Goal: Information Seeking & Learning: Learn about a topic

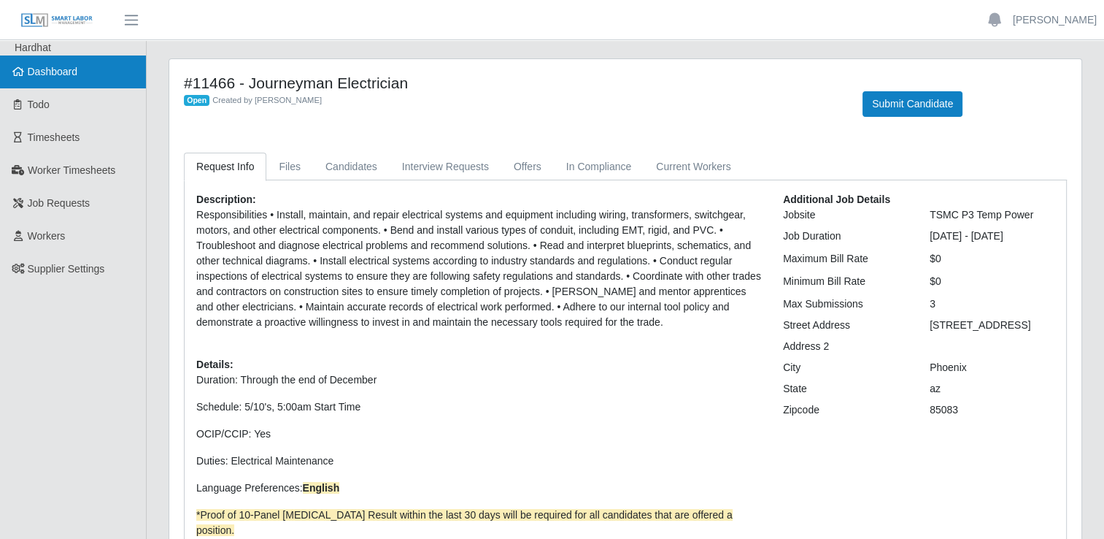
click at [48, 69] on span "Dashboard" at bounding box center [53, 72] width 50 height 12
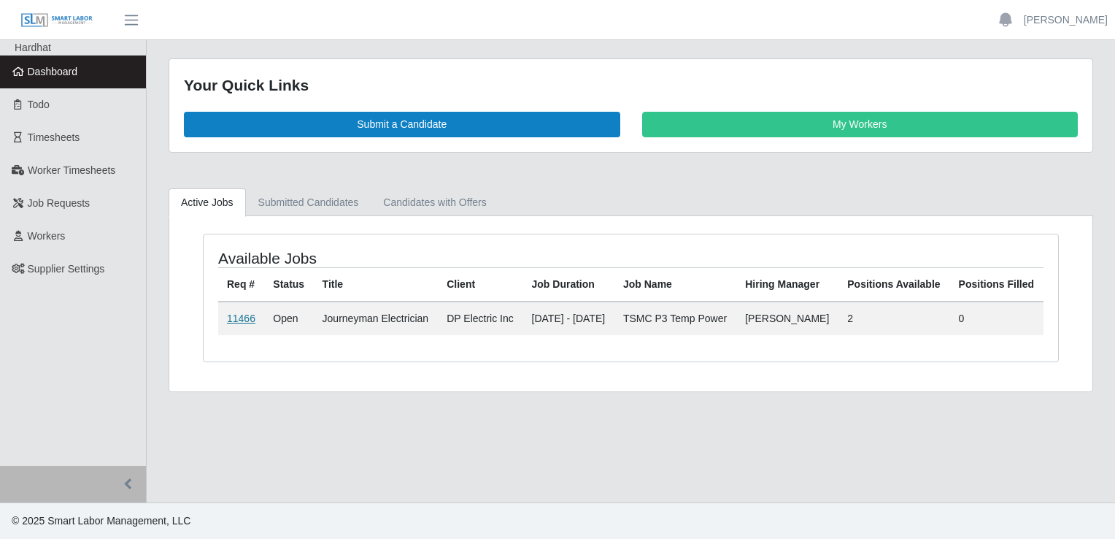
click at [235, 324] on link "11466" at bounding box center [241, 318] width 28 height 12
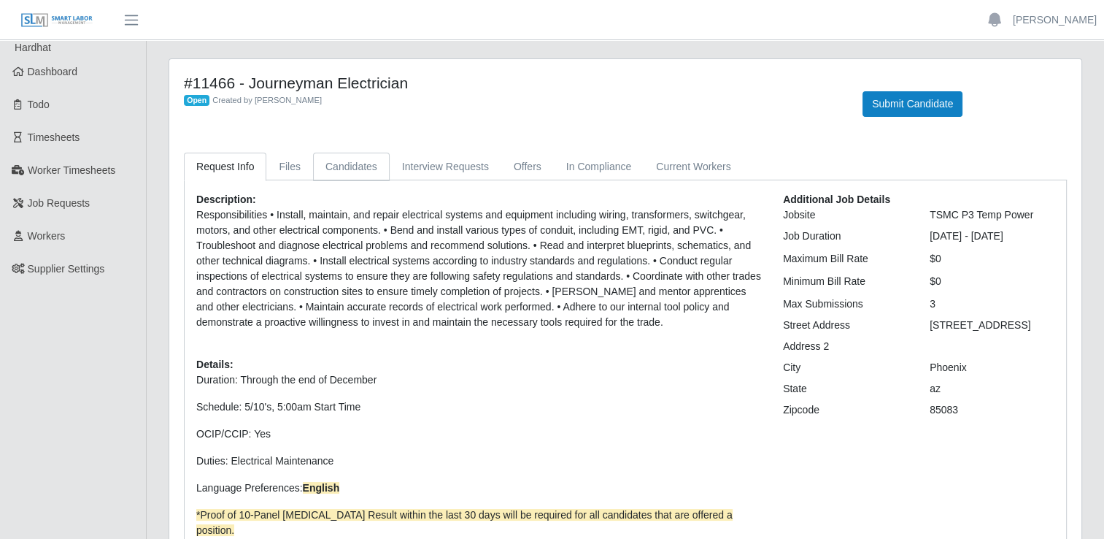
click at [346, 159] on link "Candidates" at bounding box center [351, 167] width 77 height 28
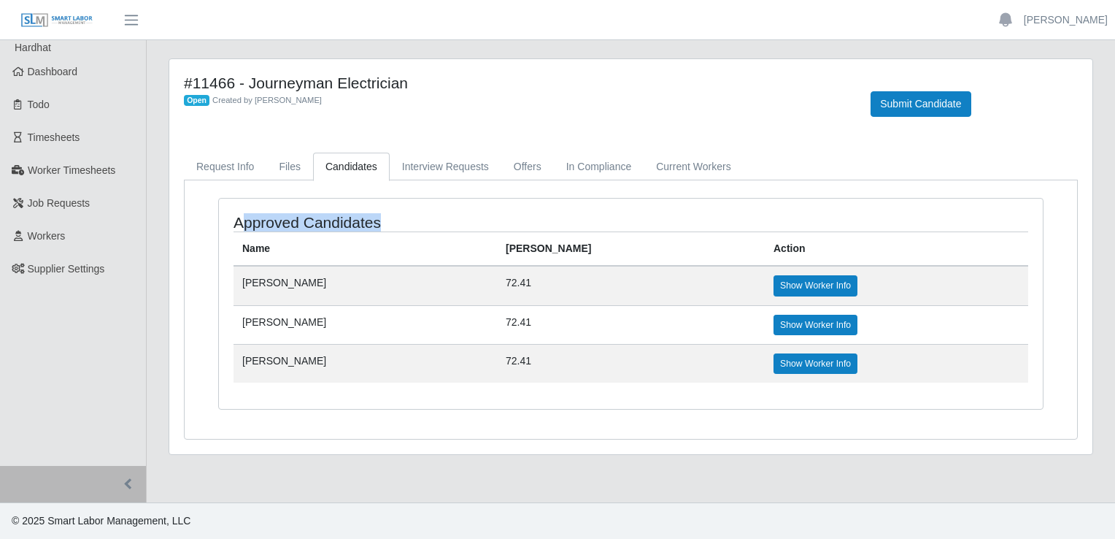
drag, startPoint x: 238, startPoint y: 217, endPoint x: 414, endPoint y: 228, distance: 176.9
click at [414, 228] on h4 "Approved Candidates" at bounding box center [393, 222] width 318 height 18
drag, startPoint x: 414, startPoint y: 228, endPoint x: 350, endPoint y: 236, distance: 64.8
click at [385, 250] on th "Name" at bounding box center [365, 249] width 263 height 34
click at [212, 161] on link "Request Info" at bounding box center [225, 167] width 82 height 28
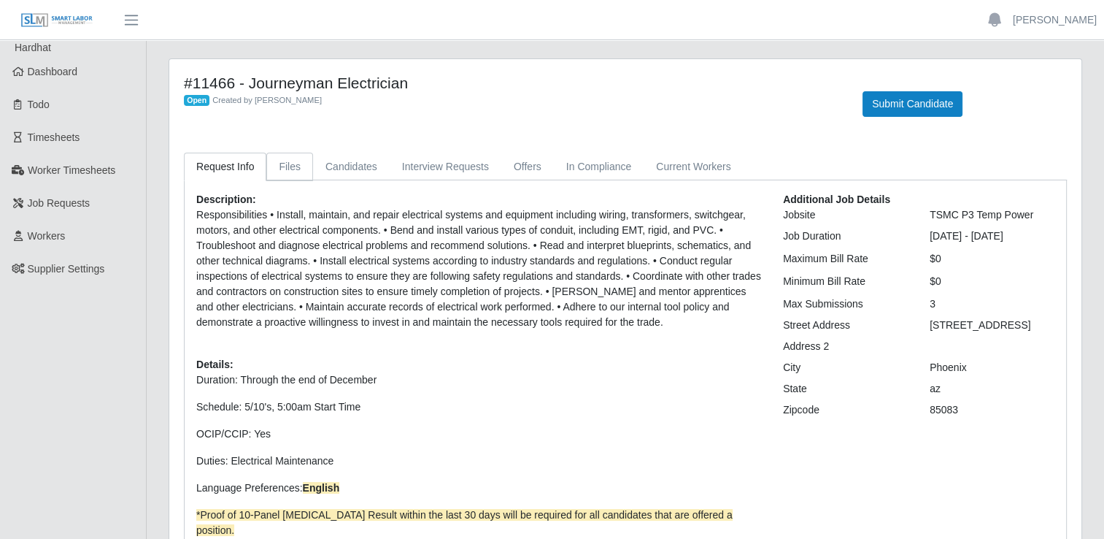
click at [293, 165] on link "Files" at bounding box center [289, 167] width 47 height 28
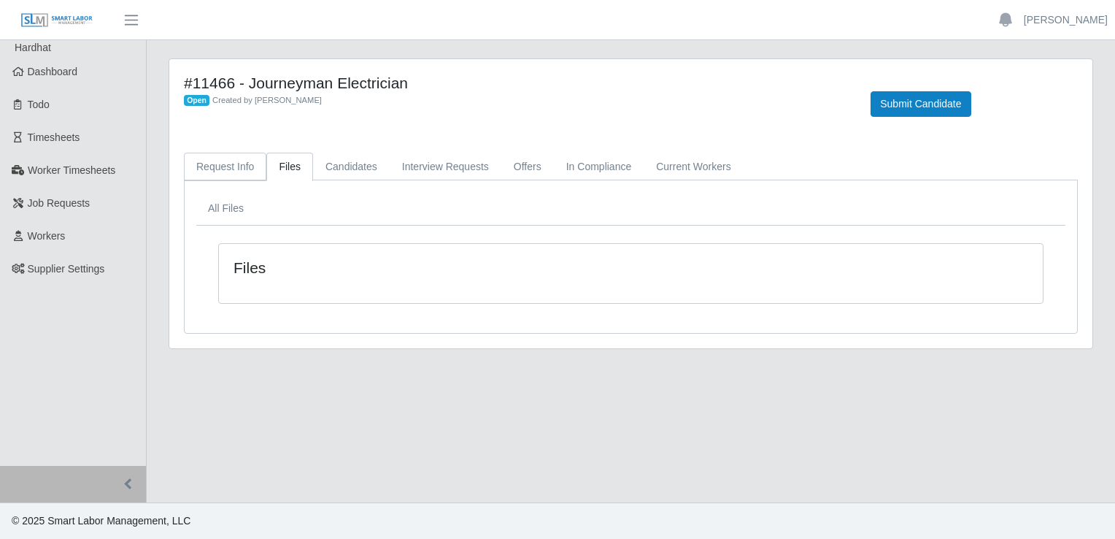
click at [222, 168] on link "Request Info" at bounding box center [225, 167] width 82 height 28
